Goal: Navigation & Orientation: Find specific page/section

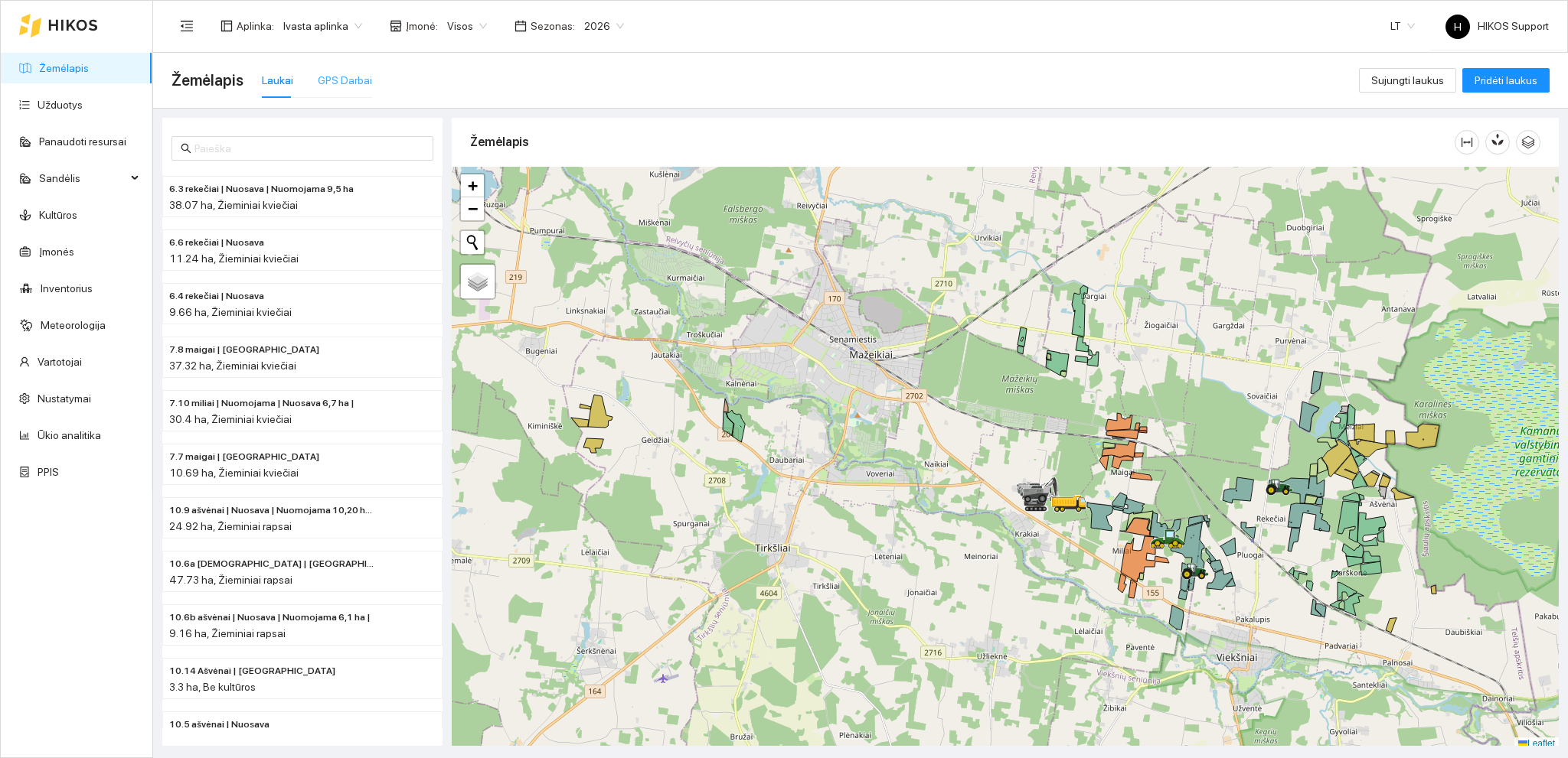
click at [343, 68] on div "GPS Darbai" at bounding box center [344, 80] width 54 height 35
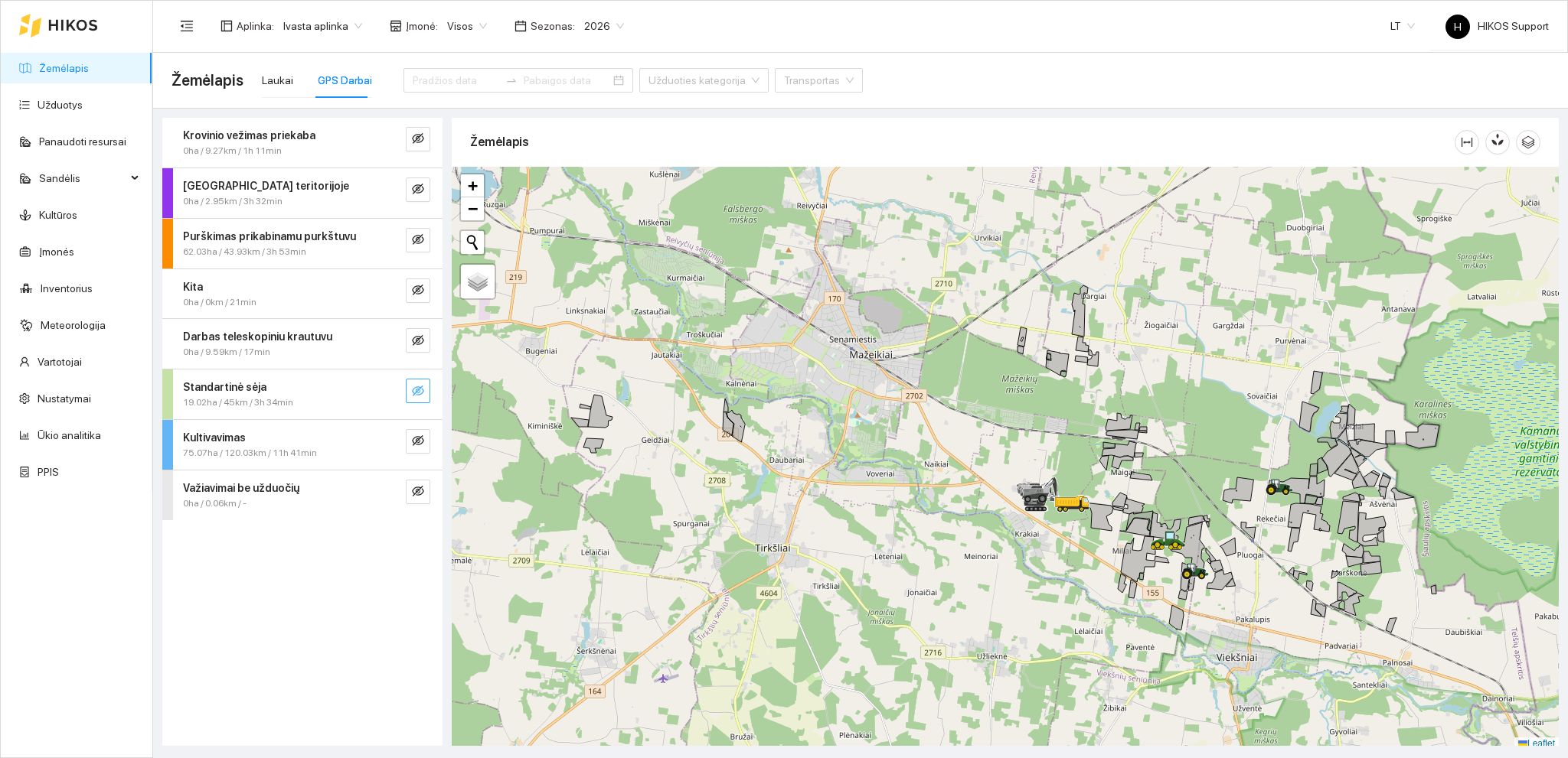
click at [418, 387] on icon "eye-invisible" at bounding box center [418, 390] width 12 height 10
click at [392, 389] on icon "search" at bounding box center [387, 391] width 12 height 12
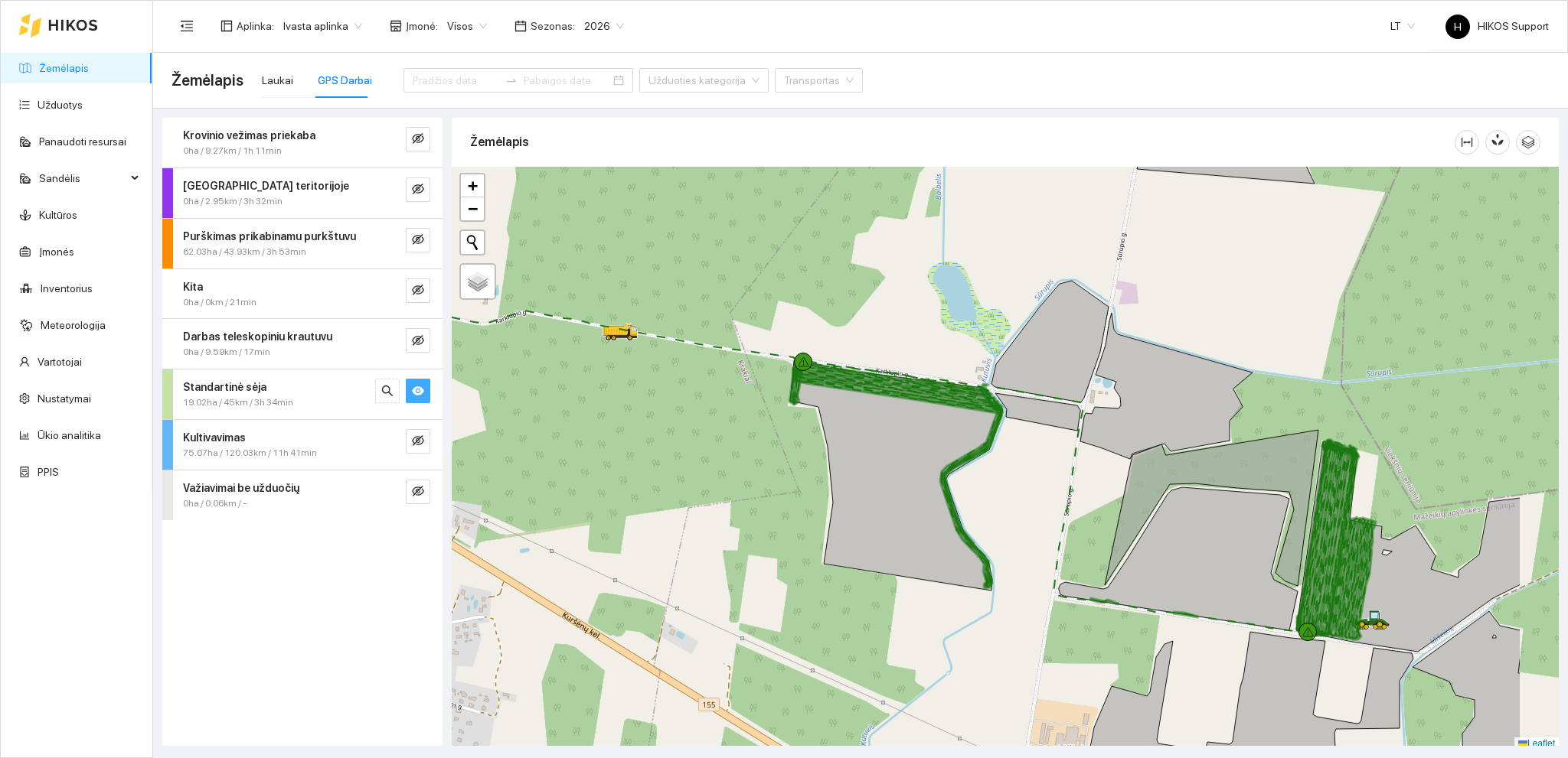
scroll to position [4, 0]
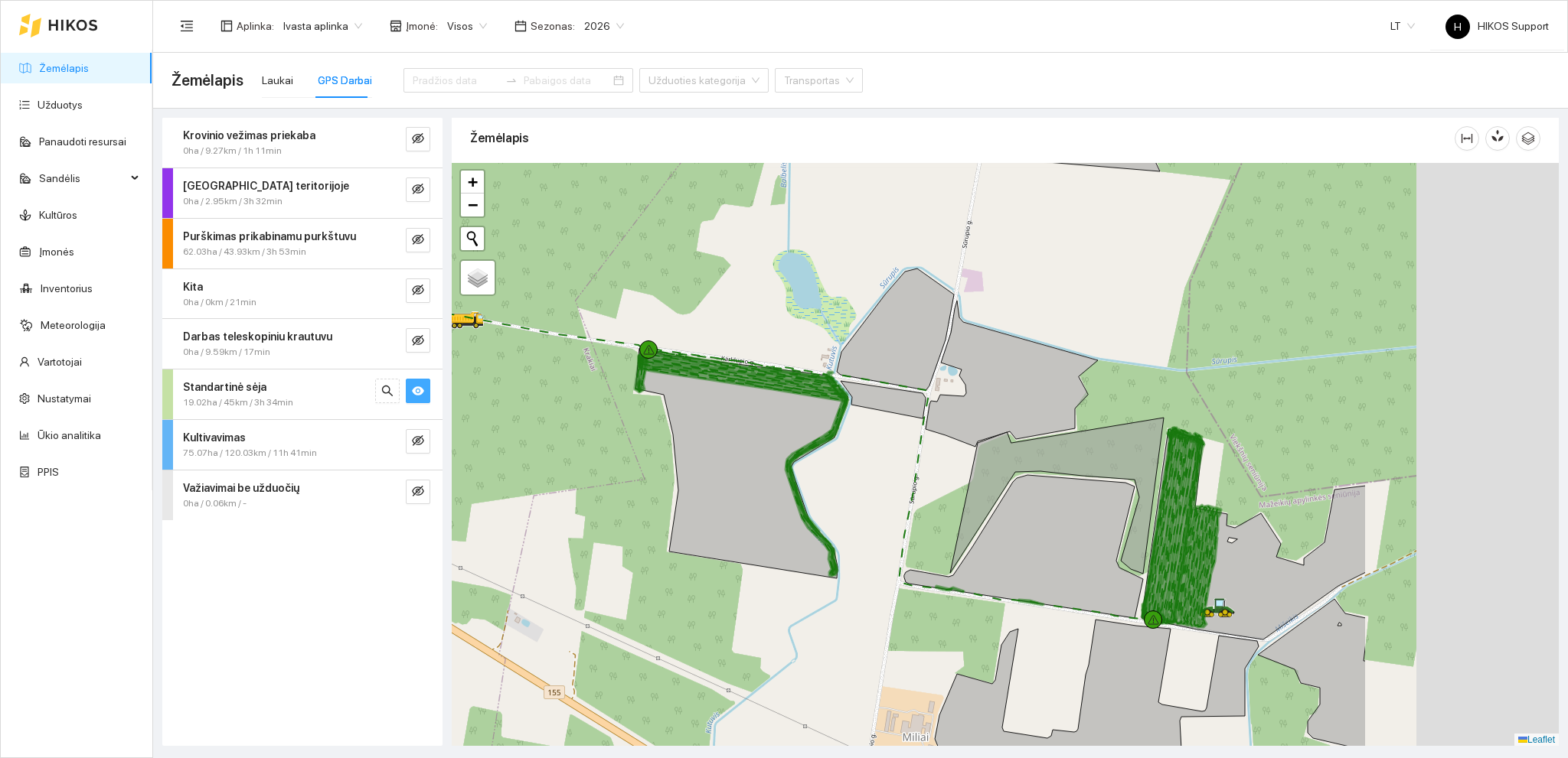
drag, startPoint x: 863, startPoint y: 295, endPoint x: 693, endPoint y: 287, distance: 170.2
click at [693, 287] on div at bounding box center [1005, 455] width 1107 height 584
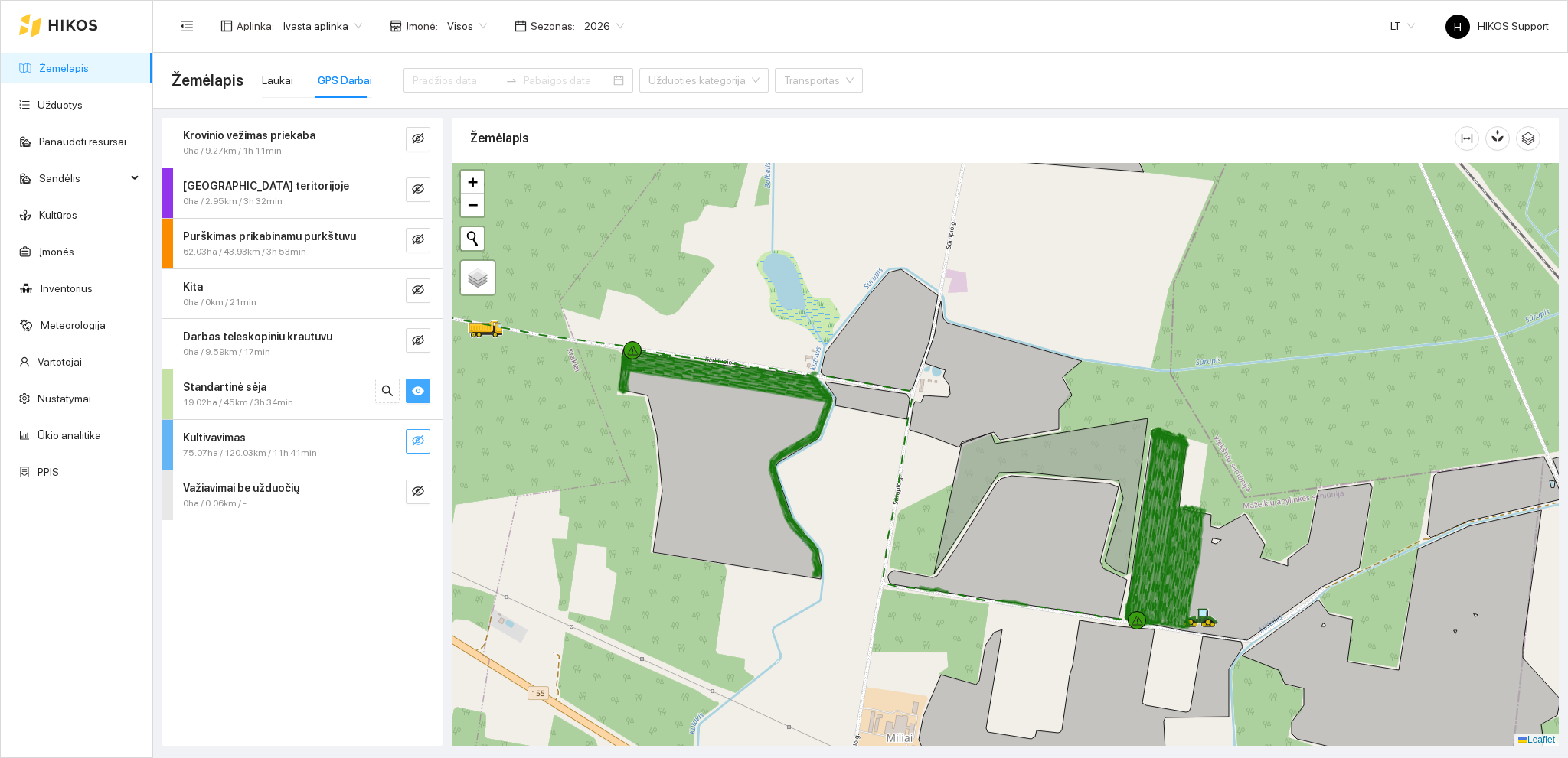
click at [420, 445] on icon "eye-invisible" at bounding box center [418, 440] width 12 height 12
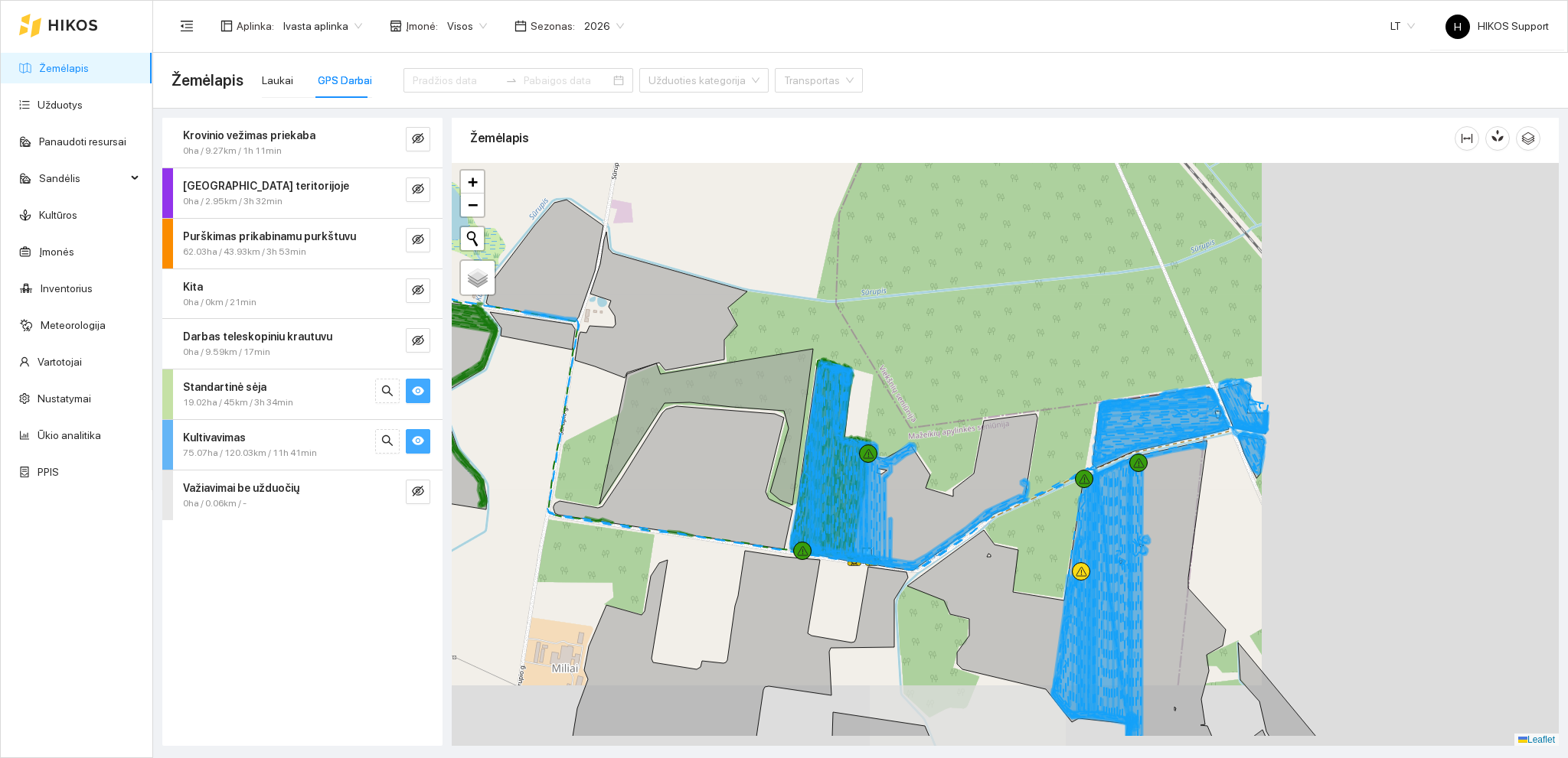
drag, startPoint x: 996, startPoint y: 295, endPoint x: 876, endPoint y: 257, distance: 125.9
click at [876, 257] on div at bounding box center [1005, 455] width 1107 height 584
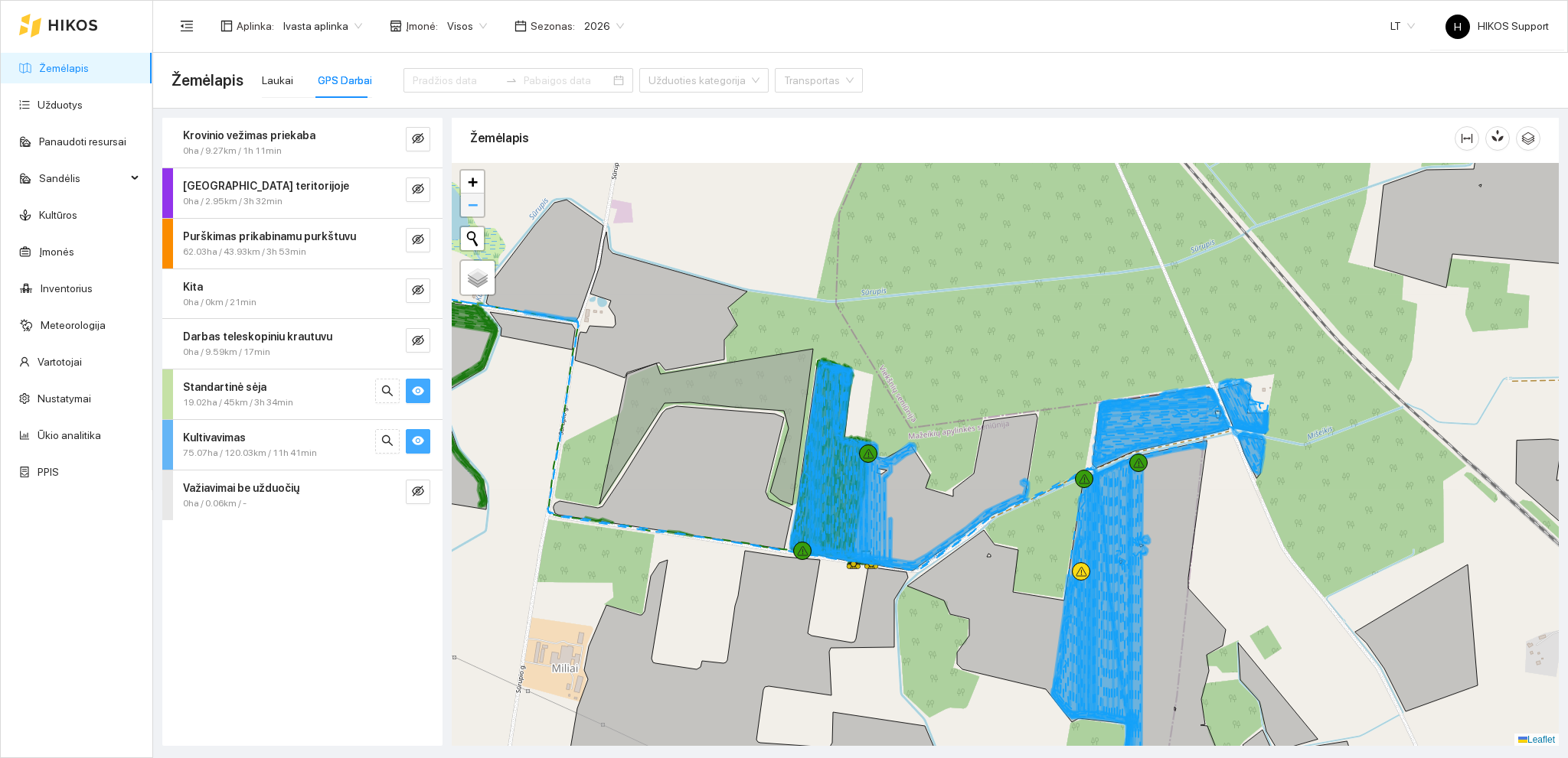
click at [477, 208] on span "−" at bounding box center [473, 204] width 10 height 19
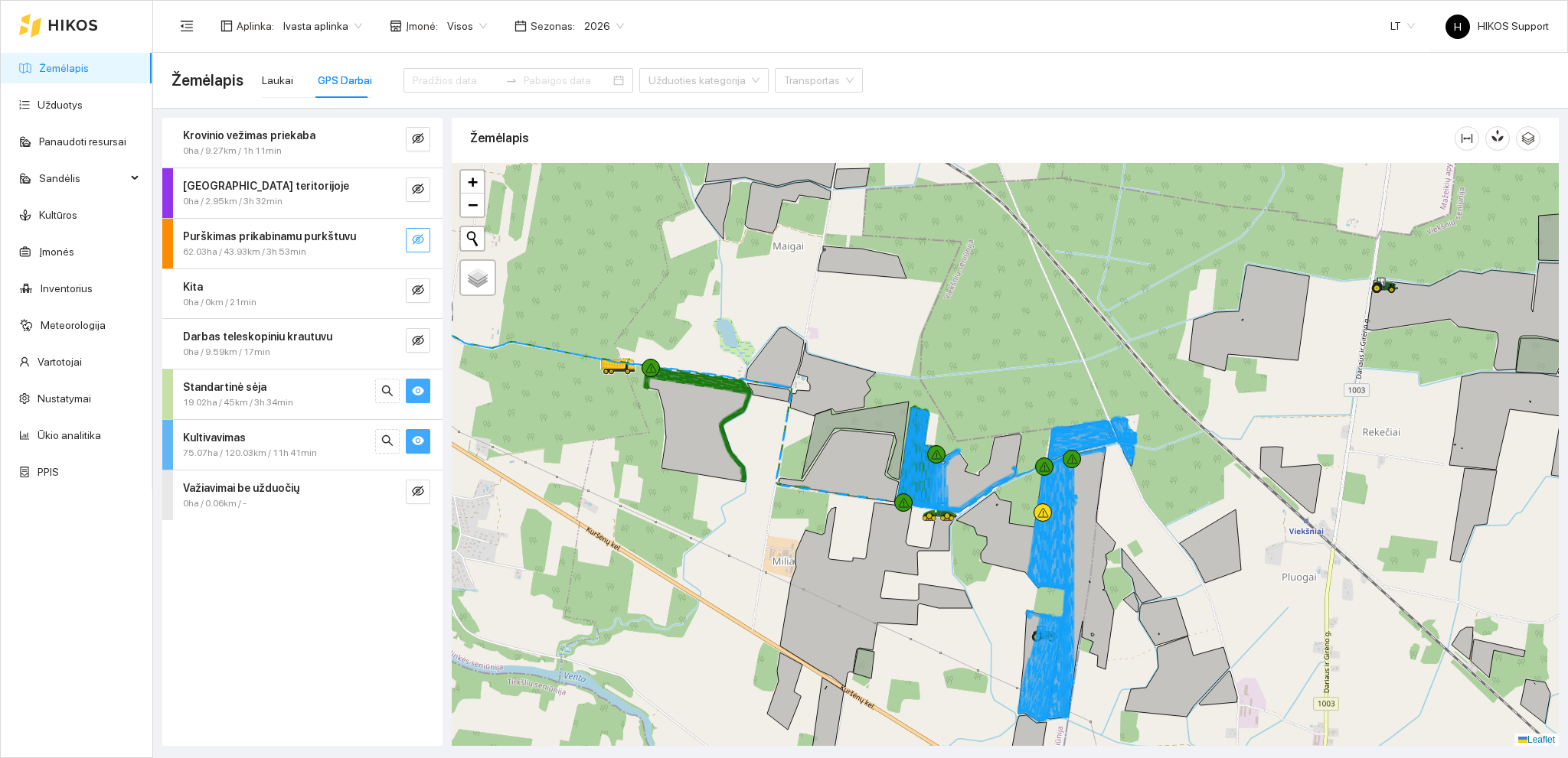
click at [422, 241] on icon "eye-invisible" at bounding box center [418, 239] width 12 height 10
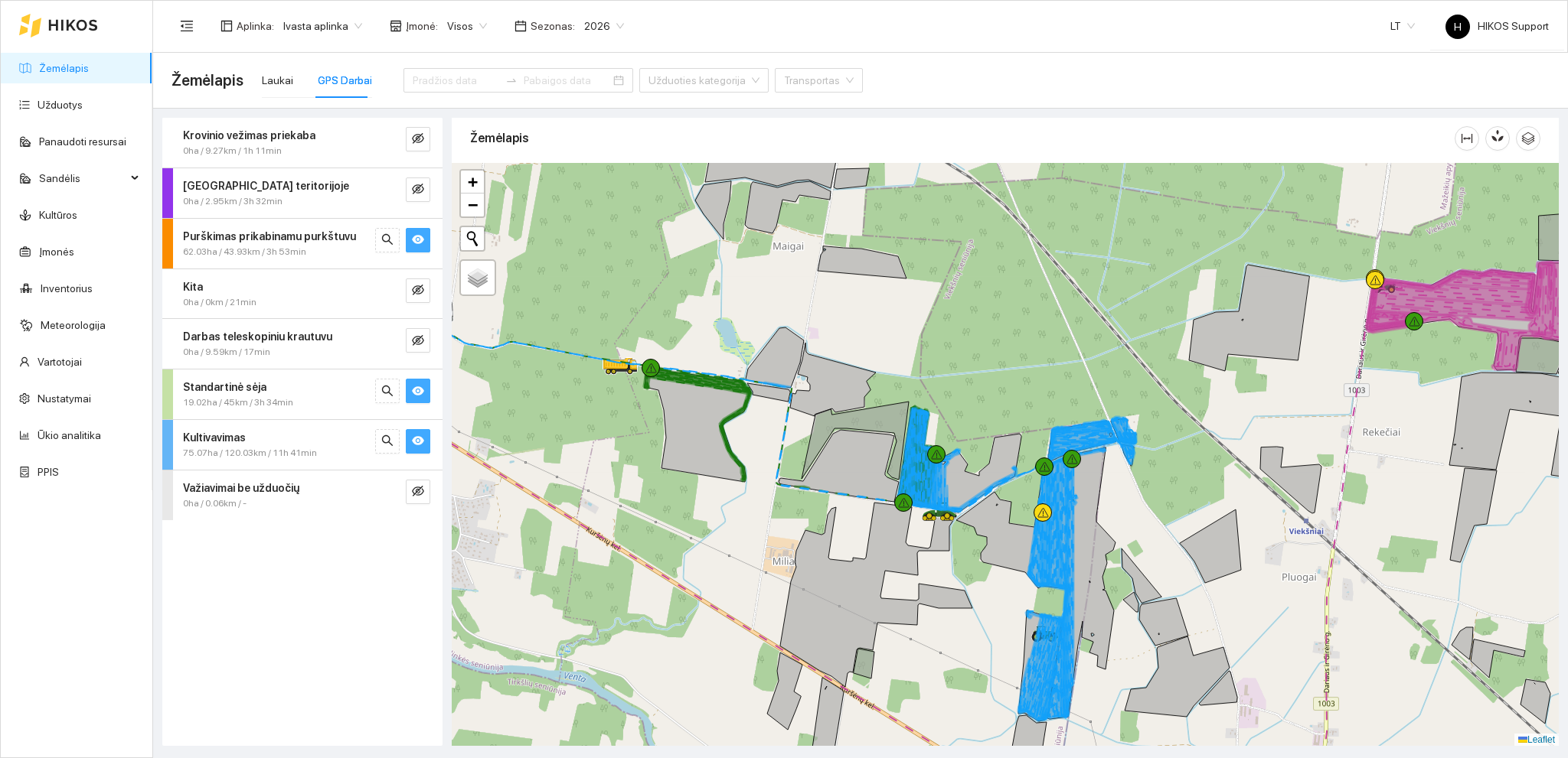
click at [422, 241] on icon "eye" at bounding box center [418, 240] width 12 height 10
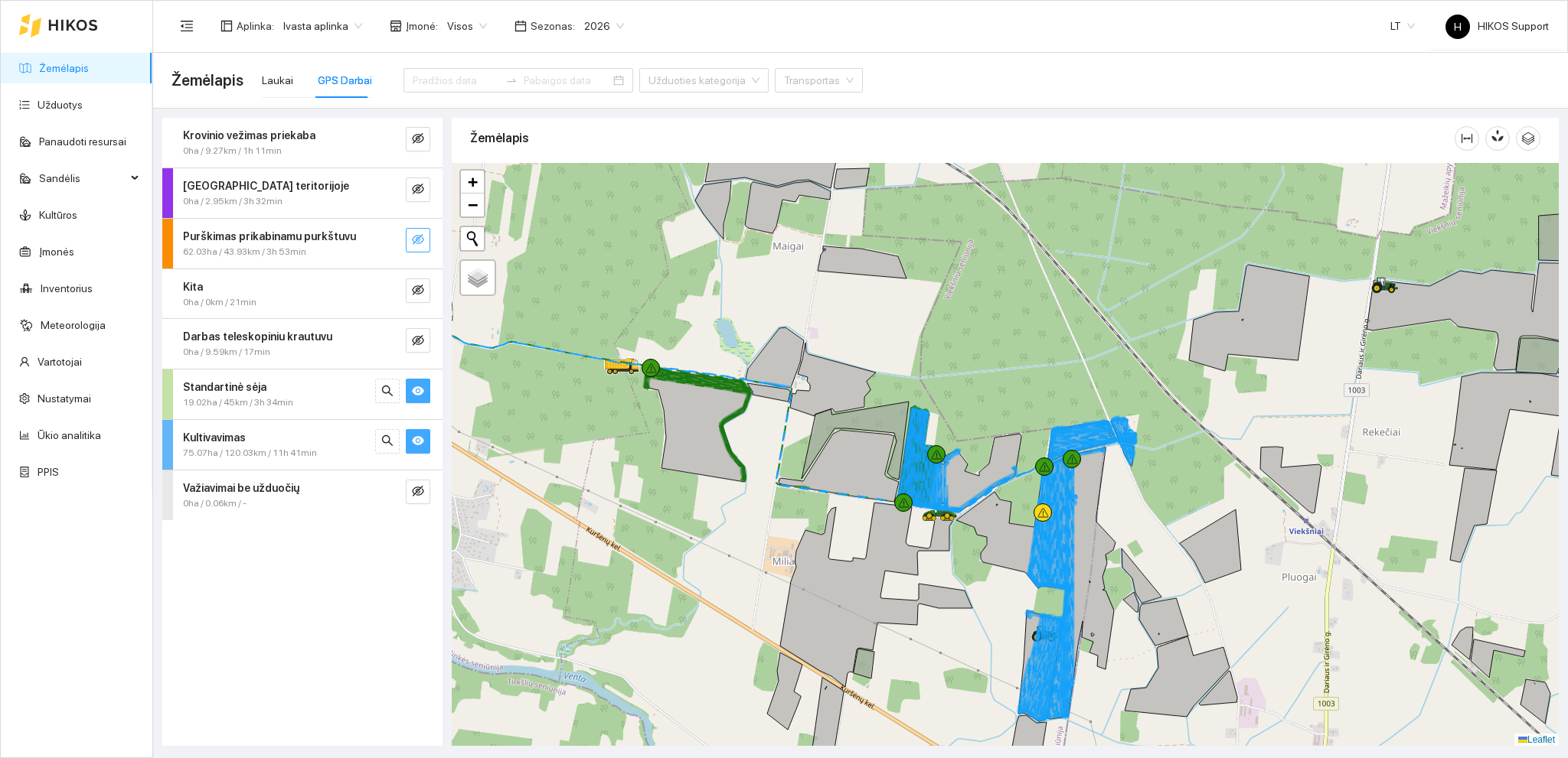
click at [422, 241] on icon "eye-invisible" at bounding box center [418, 239] width 12 height 10
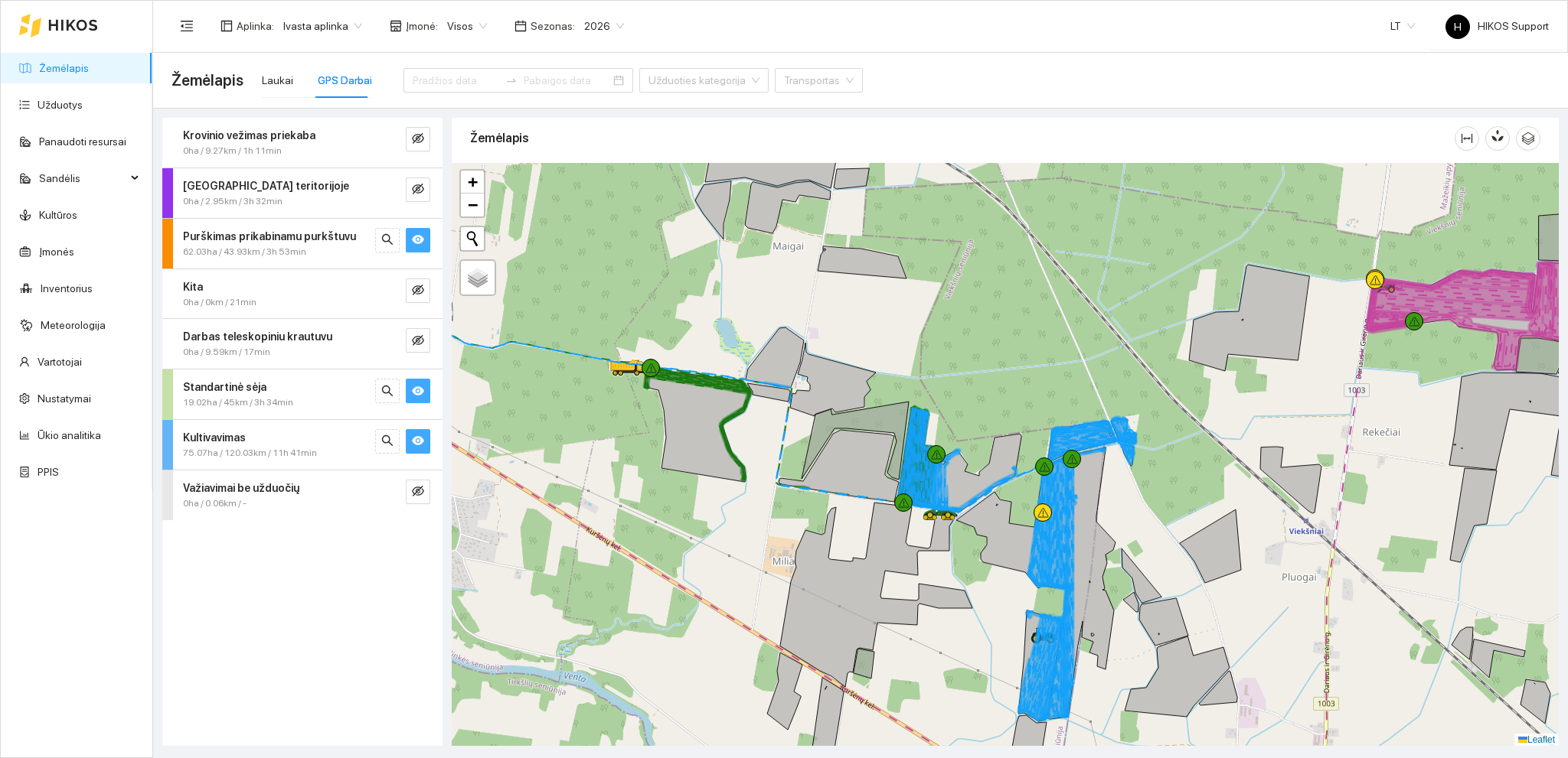
click at [422, 241] on icon "eye" at bounding box center [418, 240] width 12 height 10
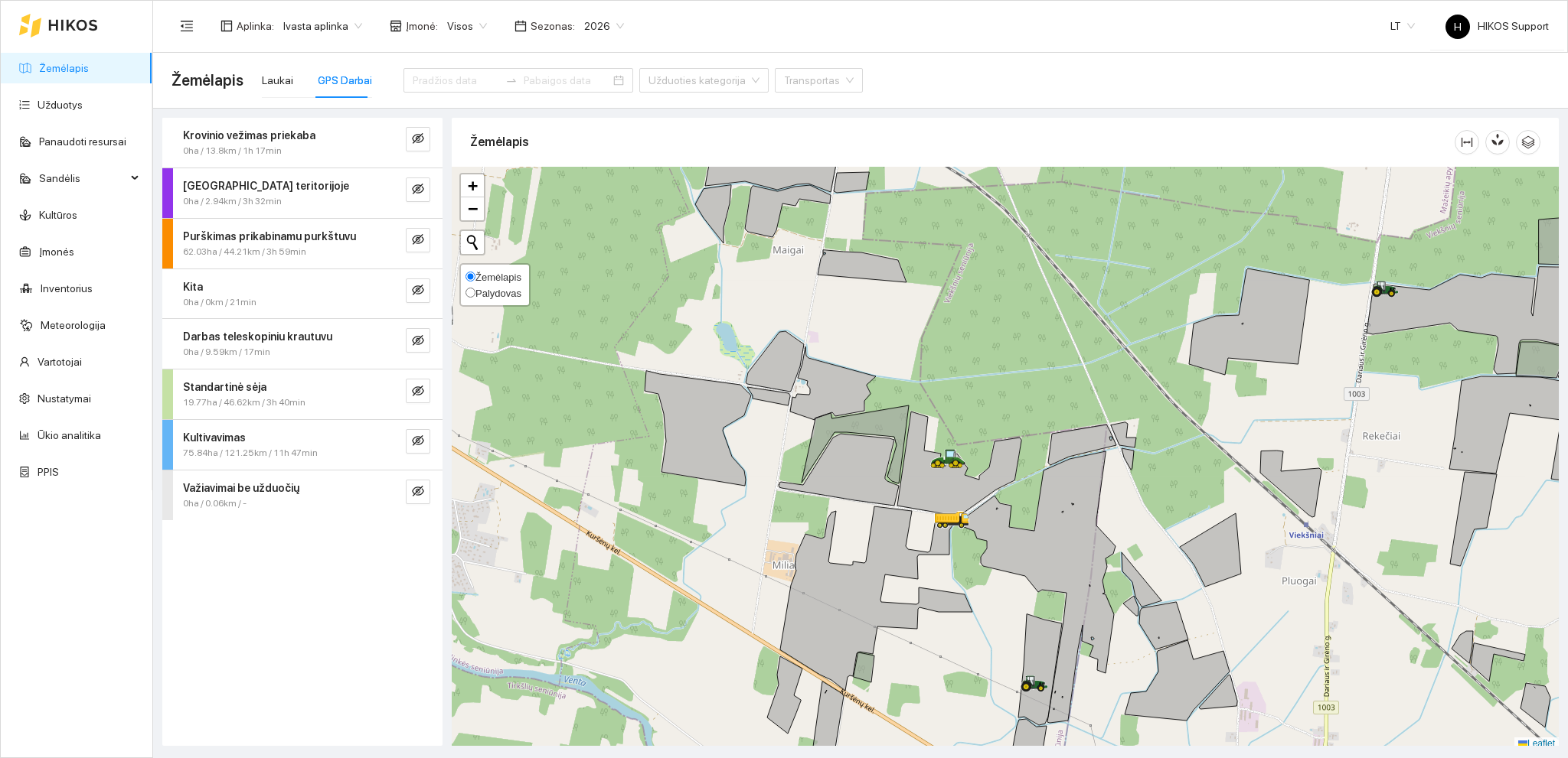
scroll to position [4, 0]
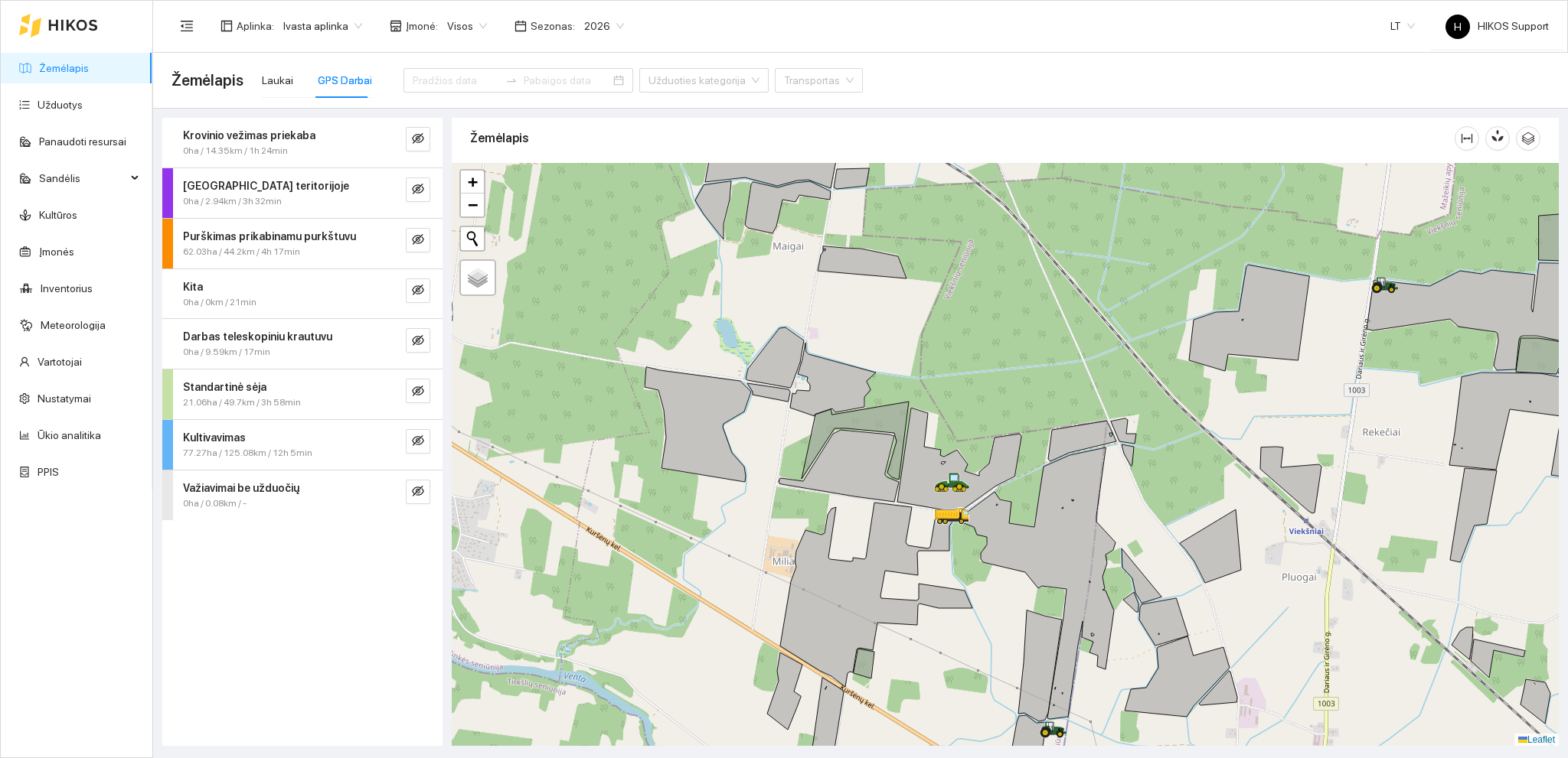
click at [349, 26] on span "Ivasta aplinka" at bounding box center [323, 26] width 79 height 23
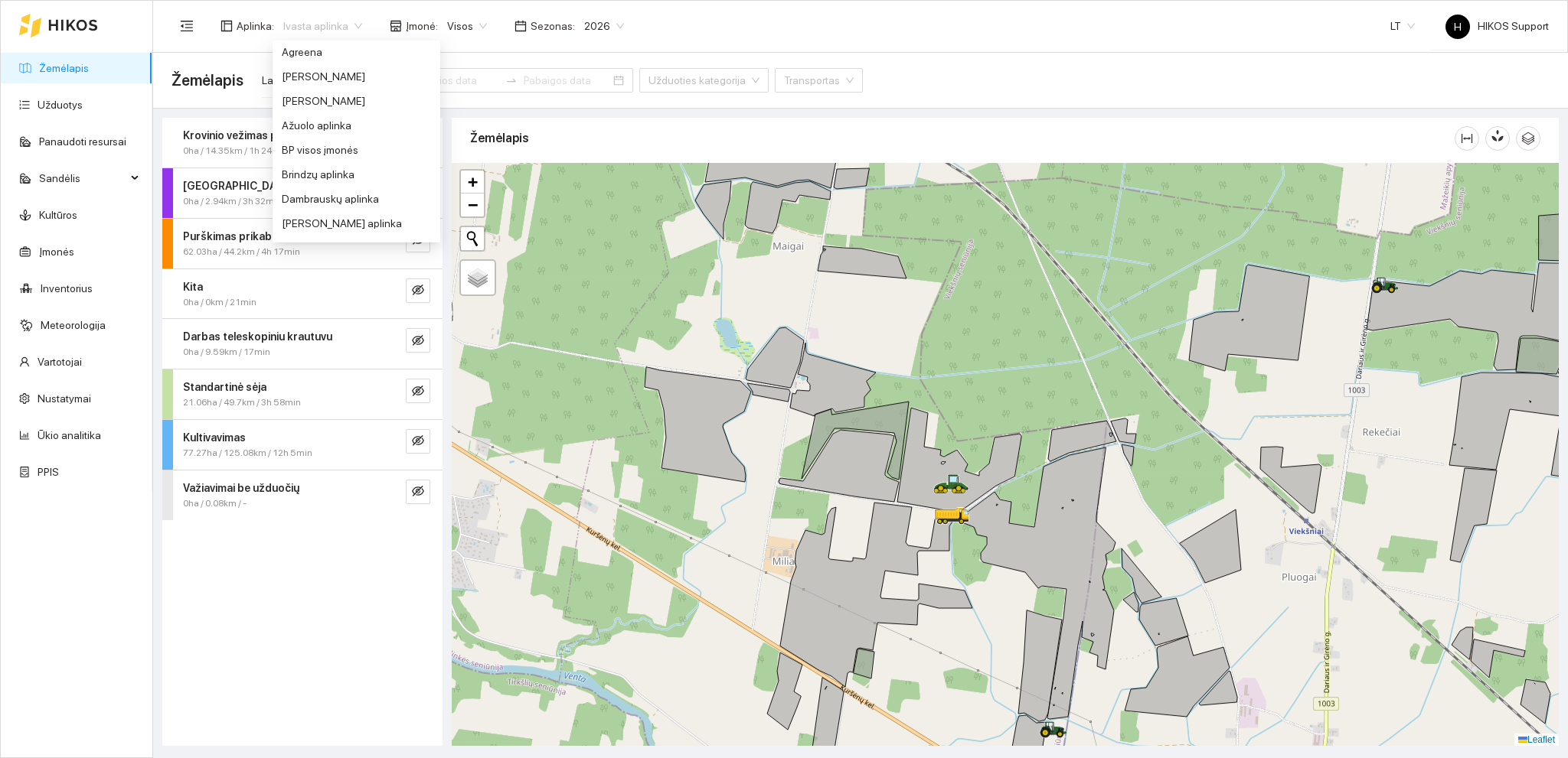
scroll to position [0, 0]
drag, startPoint x: 317, startPoint y: 146, endPoint x: 491, endPoint y: 88, distance: 183.4
click at [319, 146] on div "BP visos įmonės" at bounding box center [356, 154] width 149 height 17
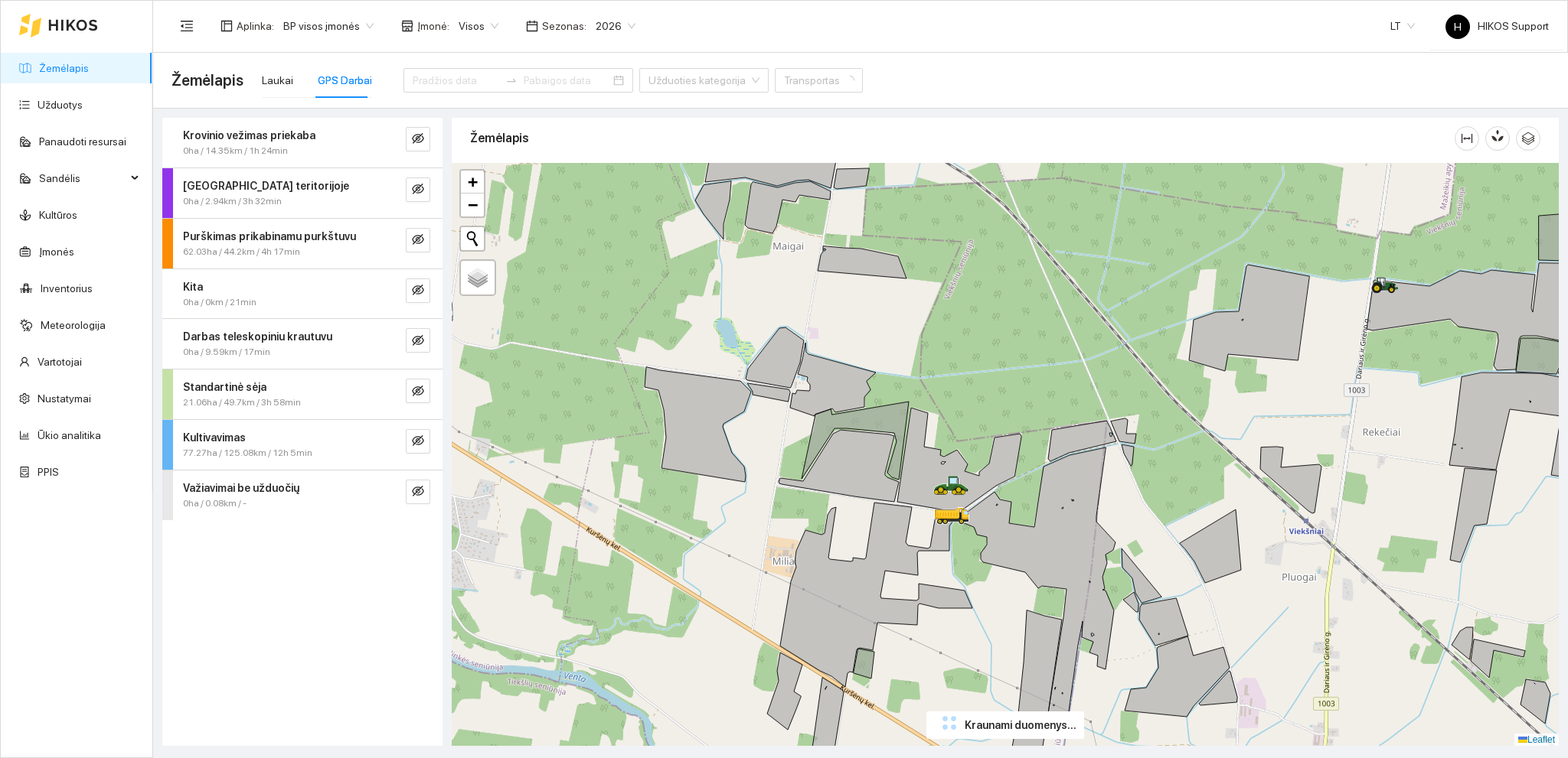
click at [485, 26] on span "Visos" at bounding box center [479, 26] width 40 height 23
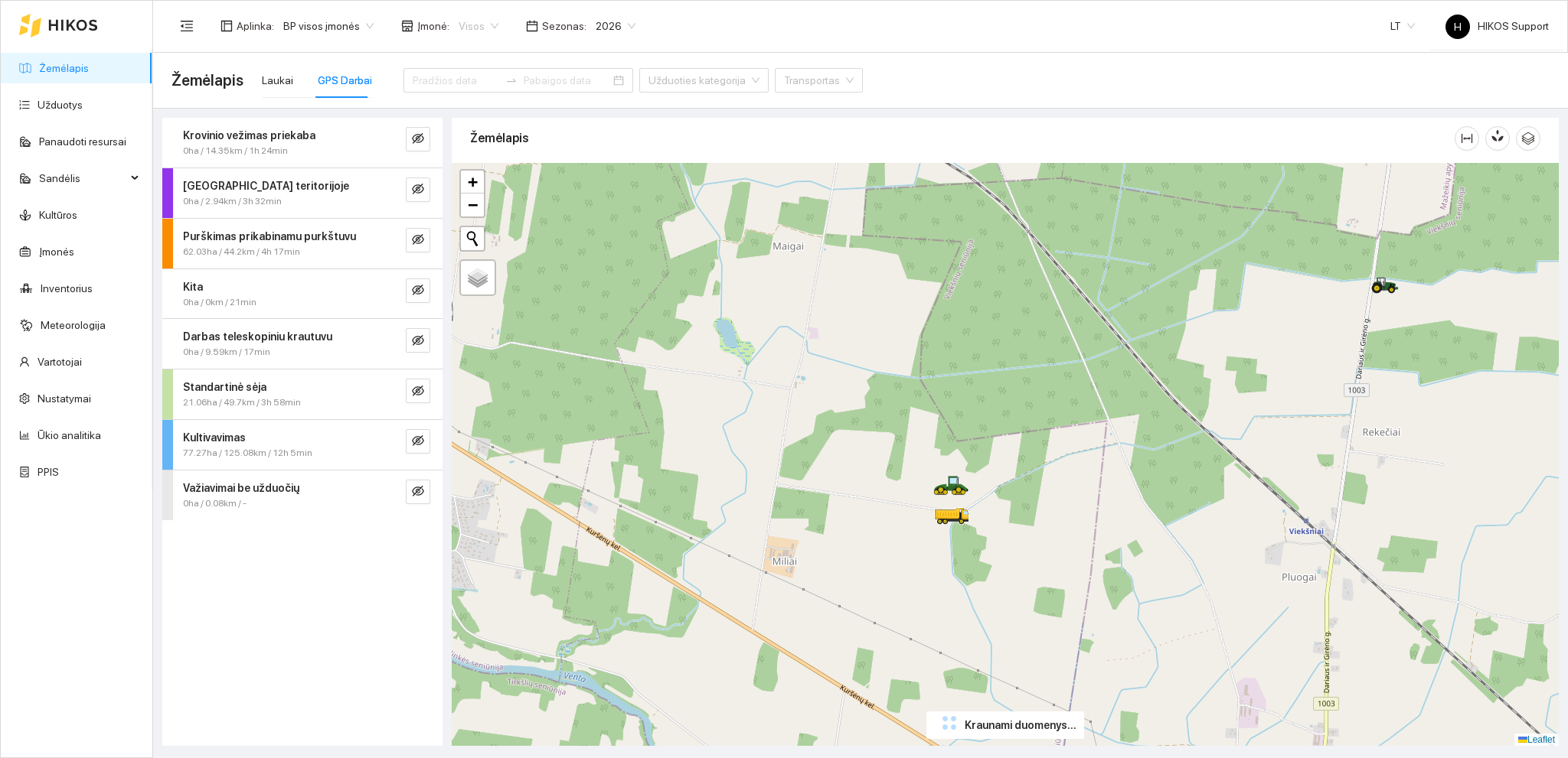
click at [500, 146] on div "Mūšos aruodai KOOP (SKAPIŠKIS)" at bounding box center [531, 154] width 161 height 17
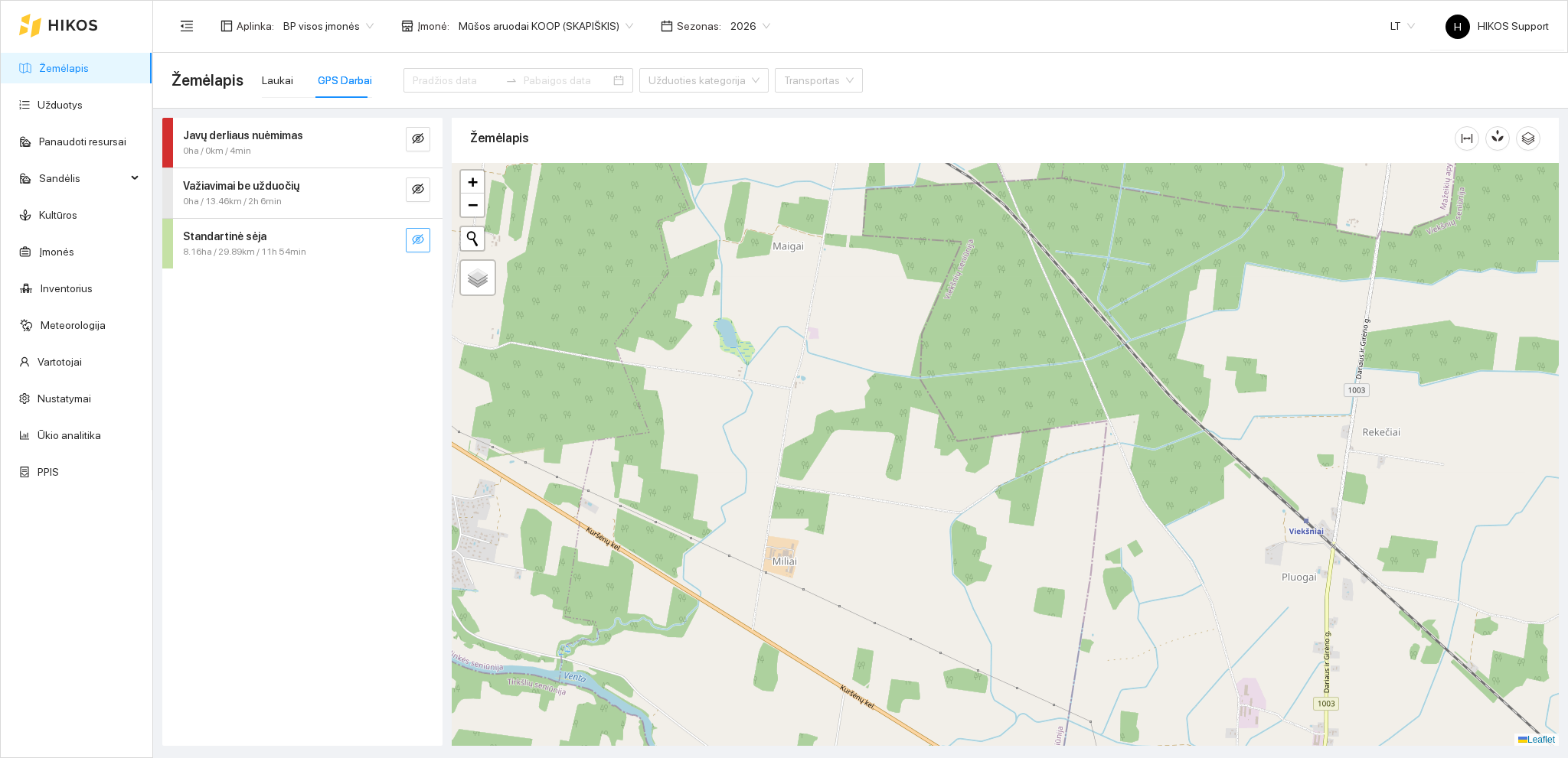
click at [413, 233] on icon "eye-invisible" at bounding box center [418, 239] width 12 height 12
click at [383, 243] on icon "search" at bounding box center [387, 239] width 12 height 12
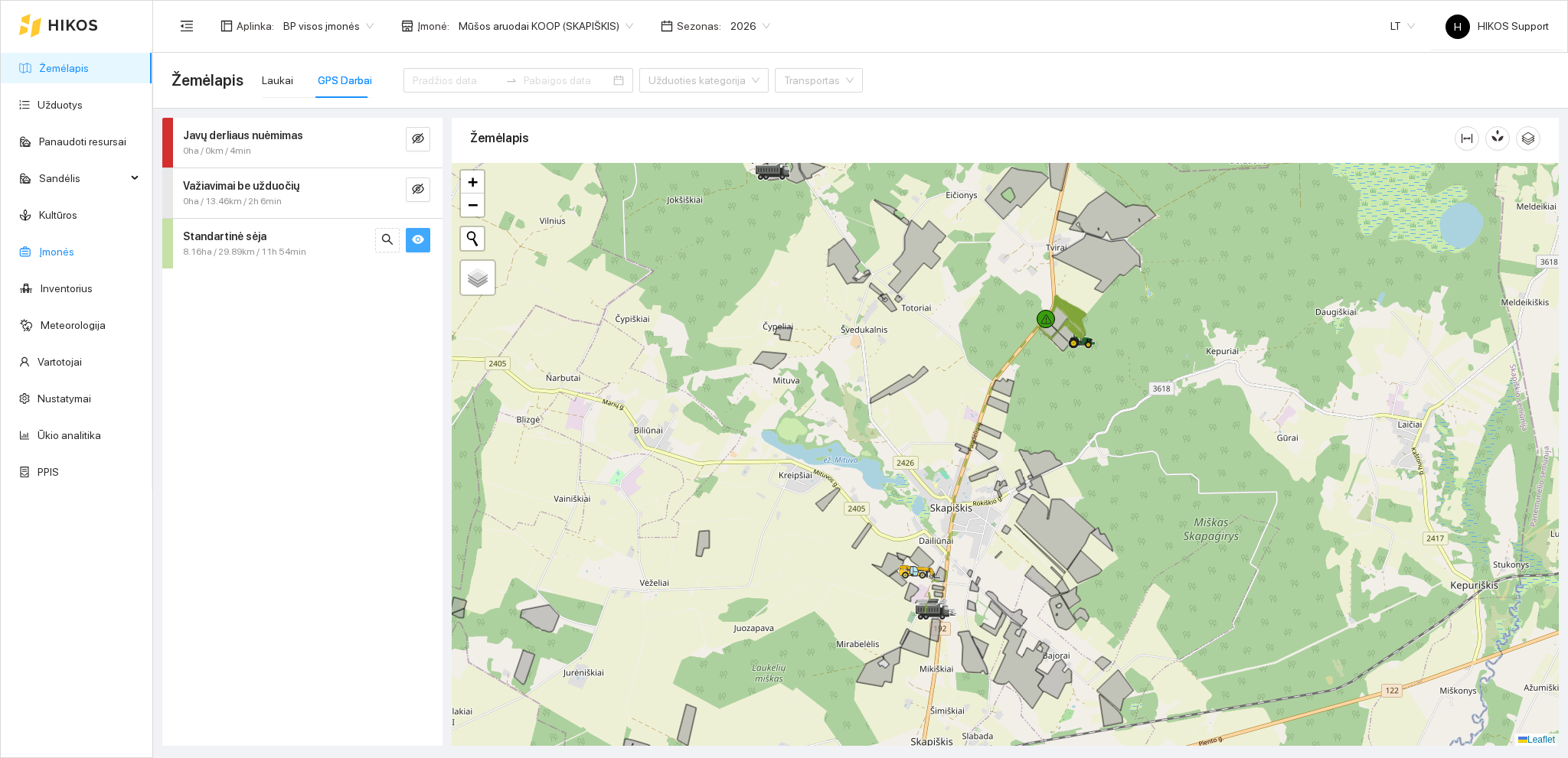
click at [51, 250] on link "Įmonės" at bounding box center [56, 251] width 35 height 12
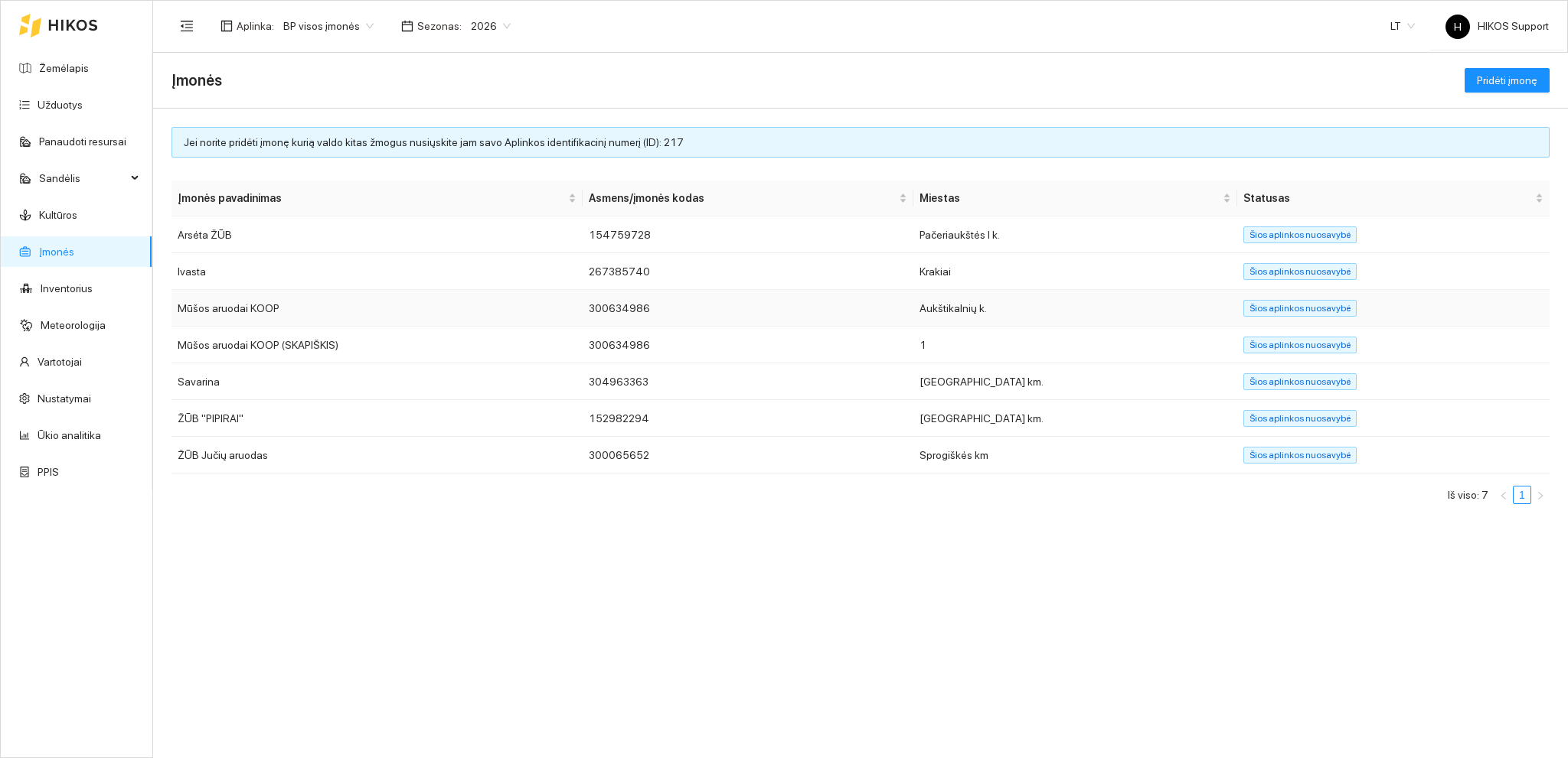
click at [315, 312] on td "Mūšos aruodai KOOP" at bounding box center [377, 308] width 411 height 37
